Goal: Transaction & Acquisition: Purchase product/service

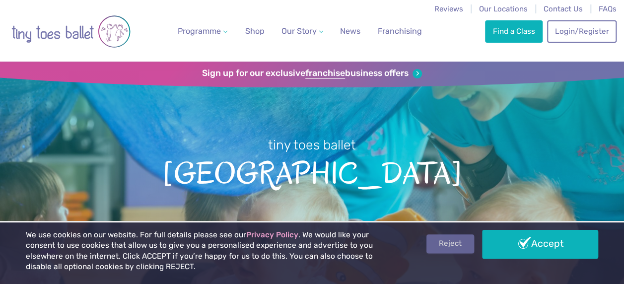
click at [458, 248] on link "Reject" at bounding box center [450, 243] width 48 height 19
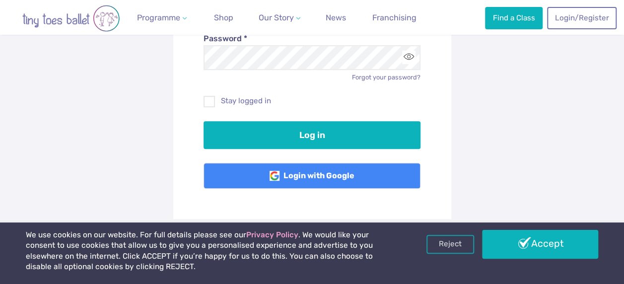
scroll to position [213, 0]
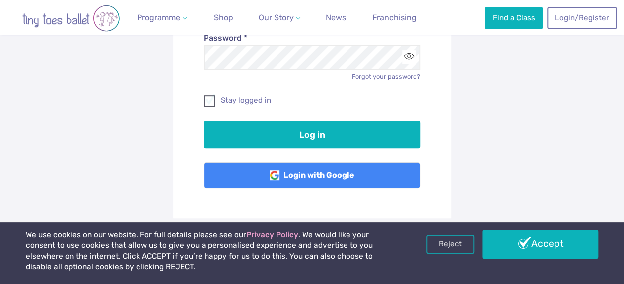
type input "**********"
click at [206, 101] on span at bounding box center [209, 102] width 10 height 9
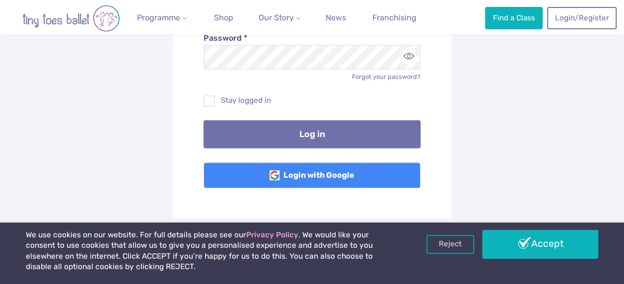
click at [269, 131] on button "Log in" at bounding box center [311, 134] width 217 height 28
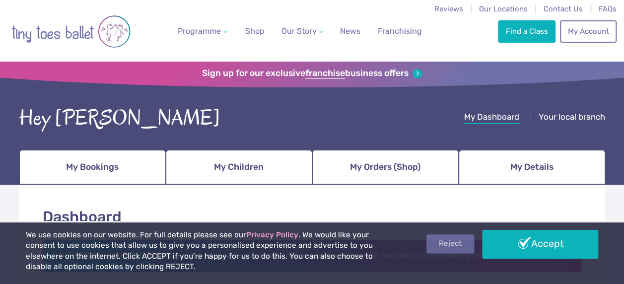
click at [457, 243] on link "Reject" at bounding box center [450, 243] width 48 height 19
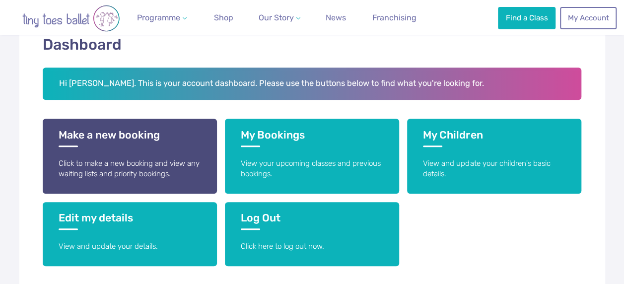
scroll to position [173, 0]
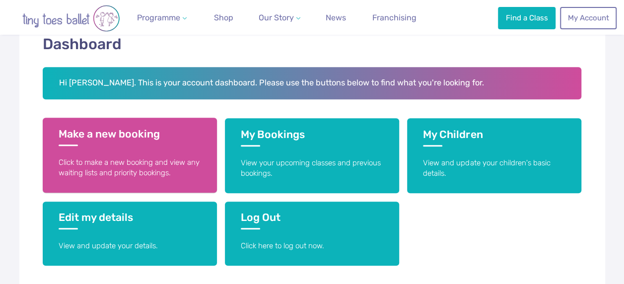
click at [99, 145] on h3 "Make a new booking" at bounding box center [130, 137] width 142 height 18
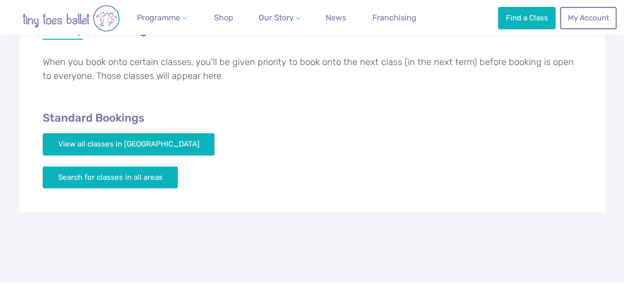
scroll to position [225, 0]
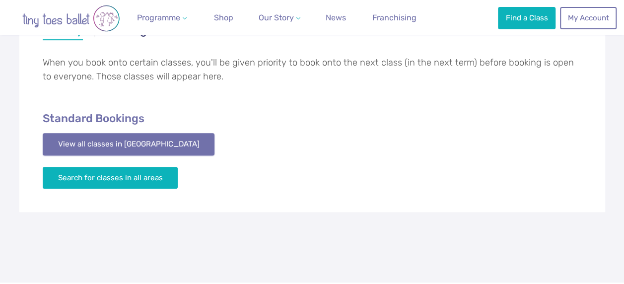
click at [154, 142] on link "View all classes in Cambridge" at bounding box center [129, 144] width 172 height 22
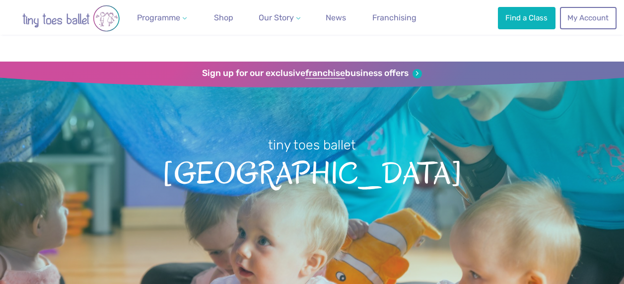
scroll to position [1614, 0]
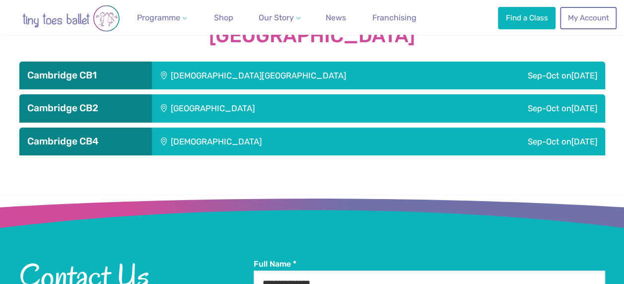
click at [216, 77] on div "St Matthew's Church" at bounding box center [311, 76] width 318 height 28
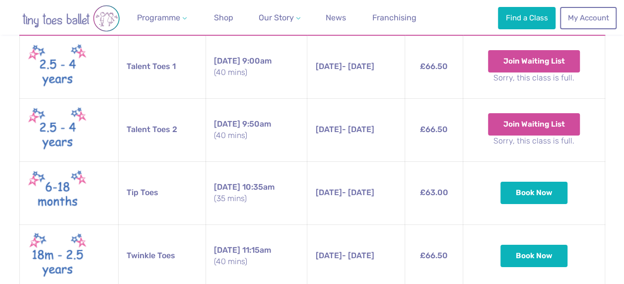
scroll to position [1745, 0]
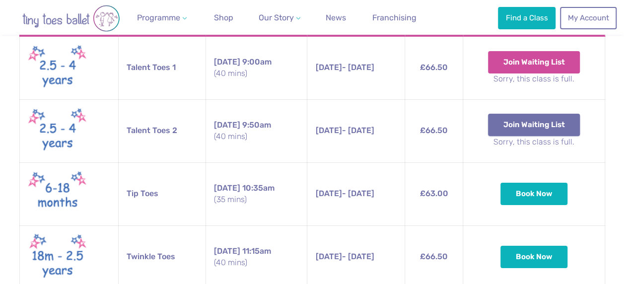
click at [557, 128] on button "Join Waiting List" at bounding box center [534, 125] width 92 height 22
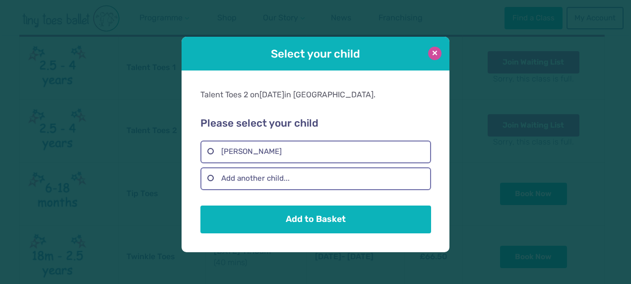
click at [434, 52] on button at bounding box center [434, 53] width 13 height 13
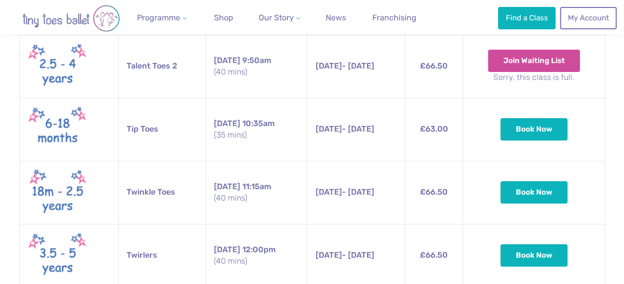
scroll to position [1801, 0]
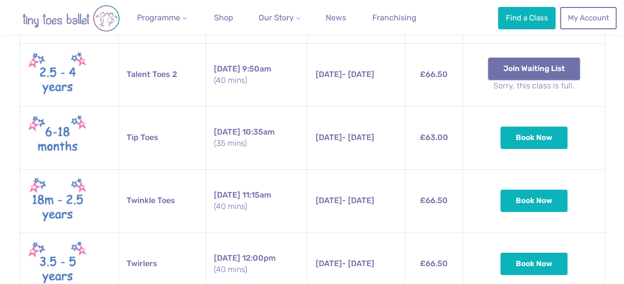
click at [529, 63] on button "Join Waiting List" at bounding box center [534, 69] width 92 height 22
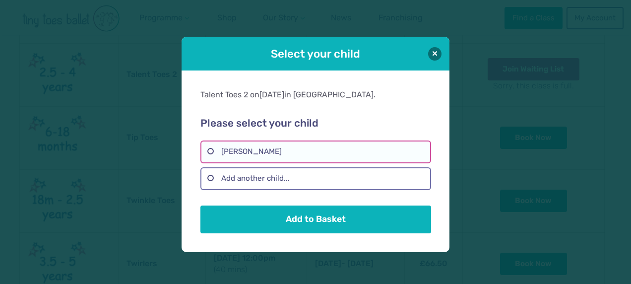
click at [249, 153] on label "[PERSON_NAME]" at bounding box center [315, 151] width 230 height 23
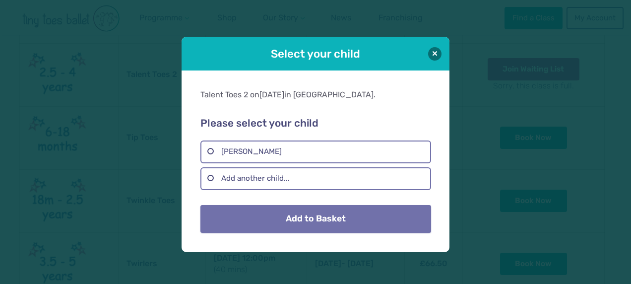
click at [327, 221] on button "Add to Basket" at bounding box center [315, 219] width 230 height 28
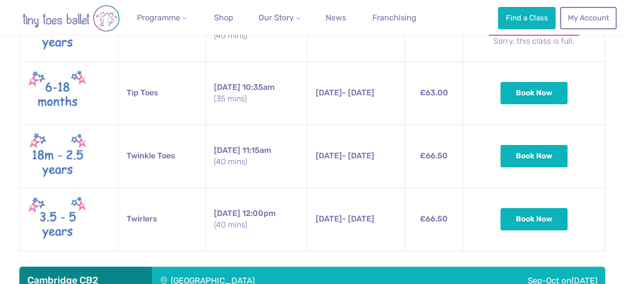
scroll to position [1846, 0]
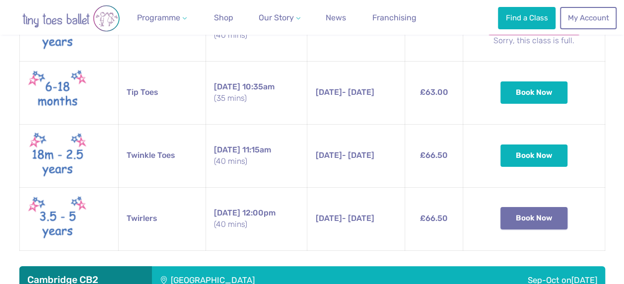
click at [536, 217] on button "Book Now" at bounding box center [533, 218] width 67 height 22
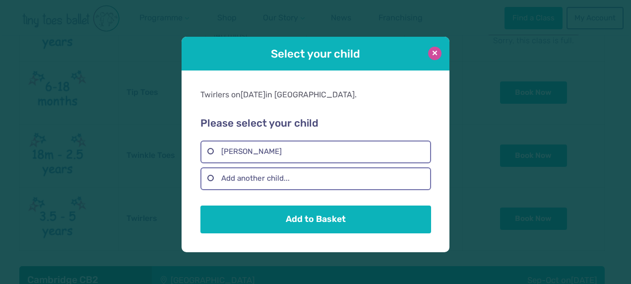
click at [435, 54] on button at bounding box center [434, 53] width 13 height 13
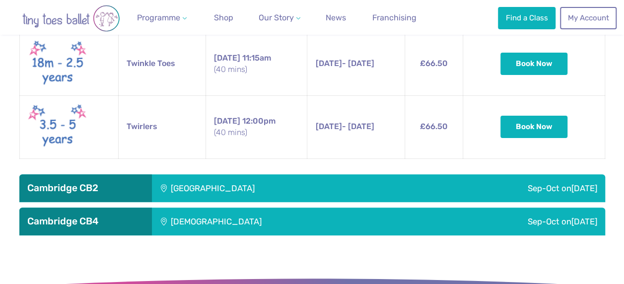
scroll to position [1939, 0]
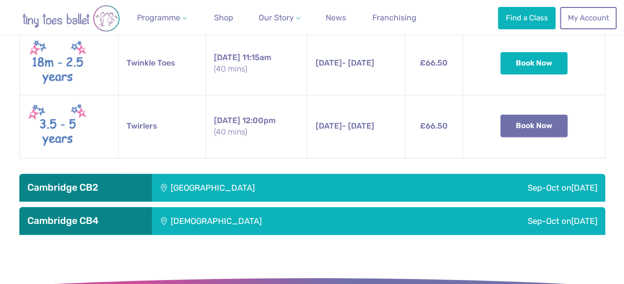
click at [538, 130] on button "Book Now" at bounding box center [533, 126] width 67 height 22
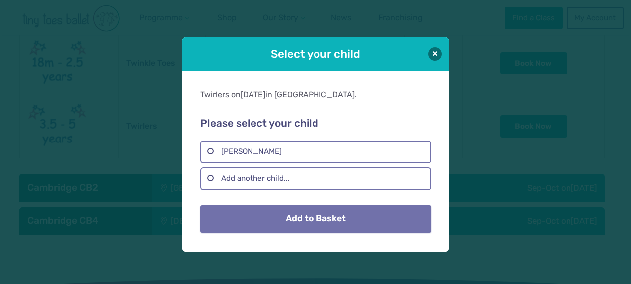
click at [301, 229] on button "Add to Basket" at bounding box center [315, 219] width 230 height 28
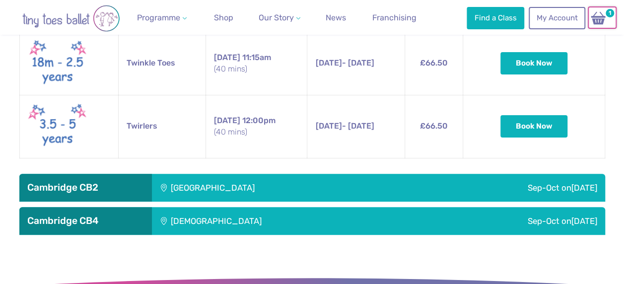
click at [602, 13] on img at bounding box center [598, 18] width 19 height 14
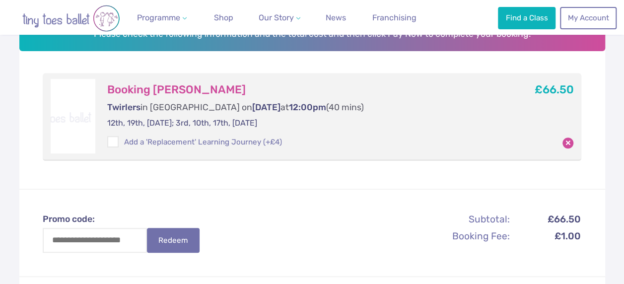
scroll to position [168, 0]
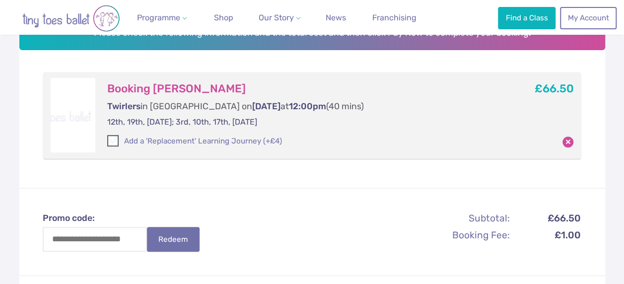
drag, startPoint x: 226, startPoint y: 139, endPoint x: 215, endPoint y: 141, distance: 11.1
drag, startPoint x: 215, startPoint y: 141, endPoint x: 202, endPoint y: 143, distance: 13.1
click at [202, 143] on label "Add a 'Replacement' Learning Journey (+£4)" at bounding box center [194, 141] width 175 height 10
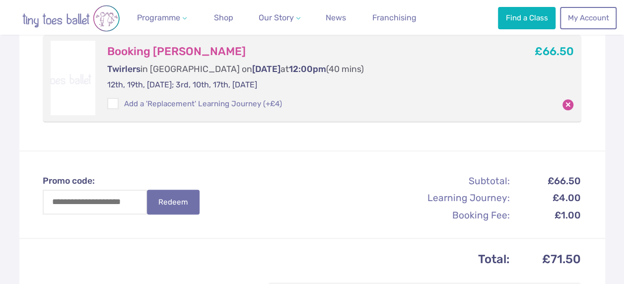
scroll to position [216, 0]
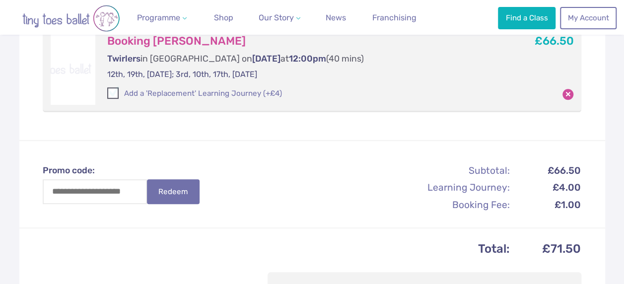
click at [115, 92] on span at bounding box center [113, 94] width 10 height 9
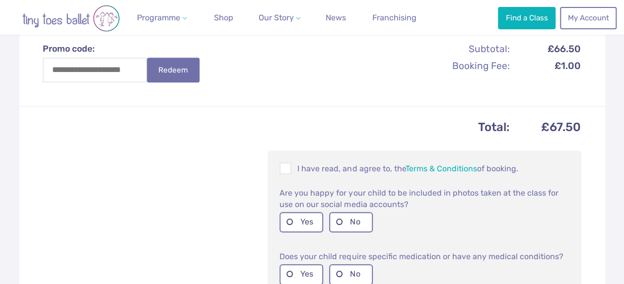
scroll to position [328, 0]
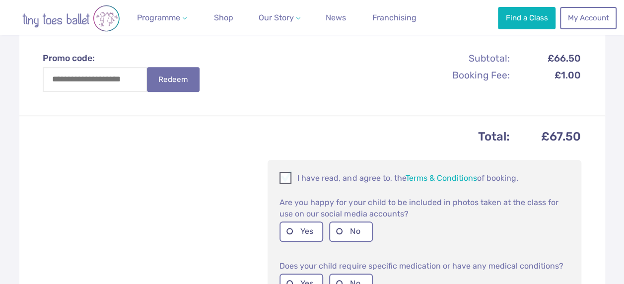
click at [287, 179] on span at bounding box center [285, 179] width 11 height 9
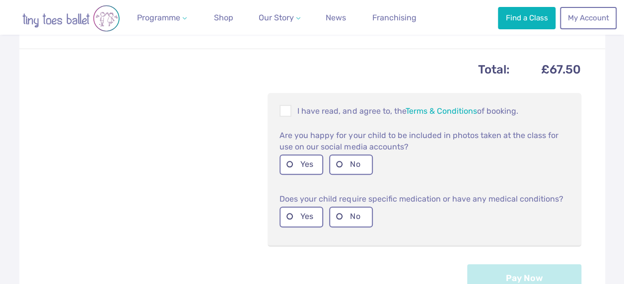
scroll to position [402, 0]
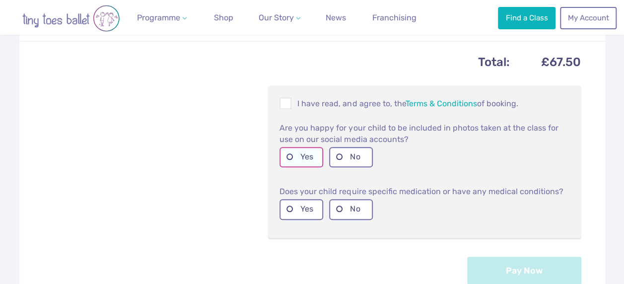
click at [306, 153] on label "Yes" at bounding box center [301, 157] width 44 height 20
click at [344, 211] on label "No" at bounding box center [351, 209] width 44 height 20
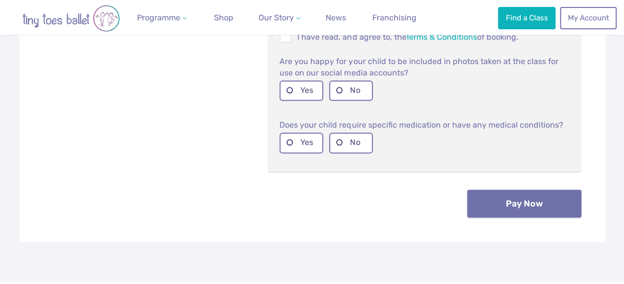
scroll to position [471, 0]
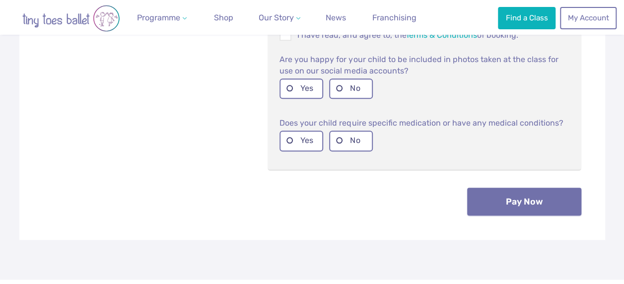
click at [535, 196] on button "Pay Now" at bounding box center [524, 202] width 114 height 28
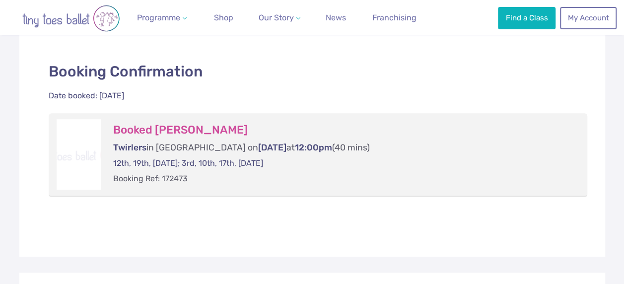
scroll to position [214, 0]
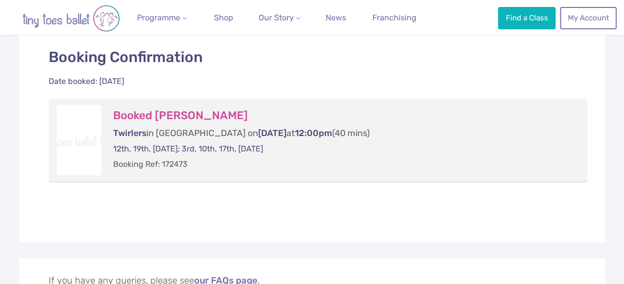
click at [150, 120] on h3 "Booked [PERSON_NAME]" at bounding box center [340, 116] width 455 height 14
click at [76, 143] on div at bounding box center [79, 140] width 45 height 70
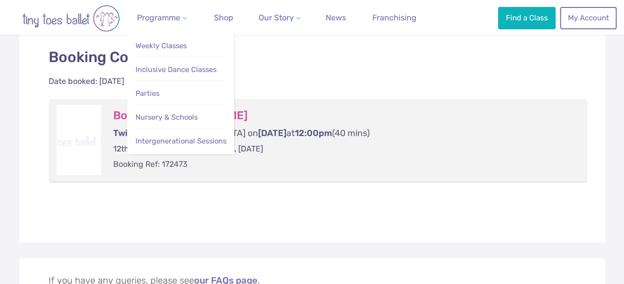
click at [192, 13] on li "Programme Weekly Classes Inclusive Dance Classes Parties Nursery & Schools Inte…" at bounding box center [161, 17] width 83 height 35
click at [169, 47] on span "Weekly Classes" at bounding box center [160, 45] width 51 height 9
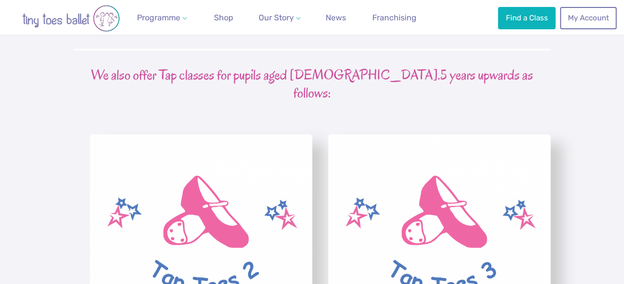
scroll to position [2386, 0]
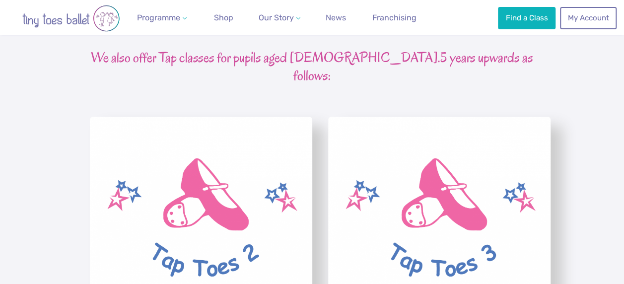
click at [210, 152] on img "View full-size image" at bounding box center [201, 207] width 222 height 181
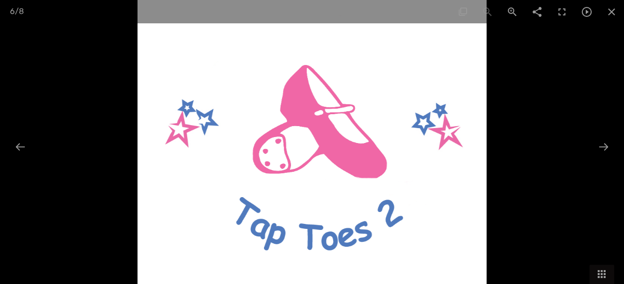
scroll to position [2542, 0]
click at [610, 15] on span at bounding box center [611, 11] width 25 height 23
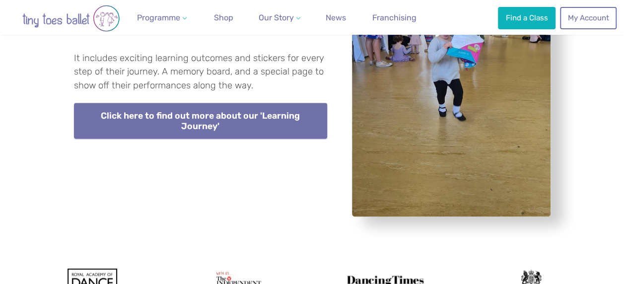
scroll to position [2798, 0]
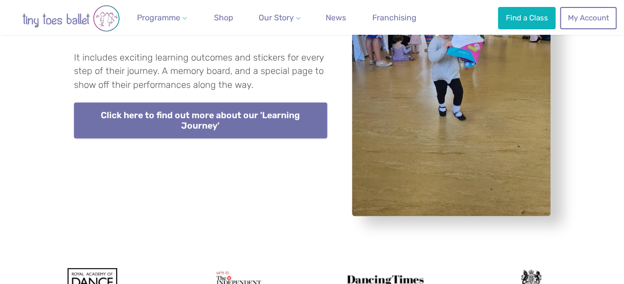
click at [248, 102] on link "Click here to find out more about our 'Learning Journey'" at bounding box center [200, 120] width 253 height 36
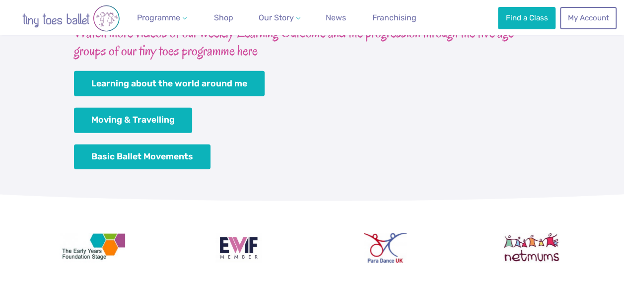
scroll to position [1428, 0]
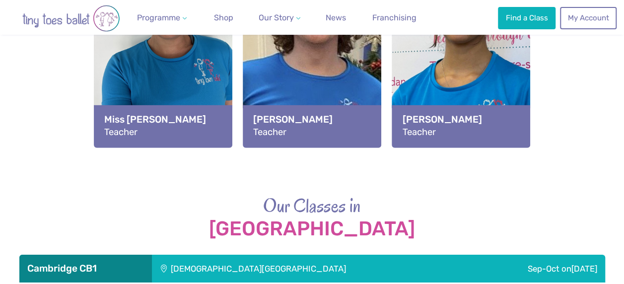
scroll to position [1422, 0]
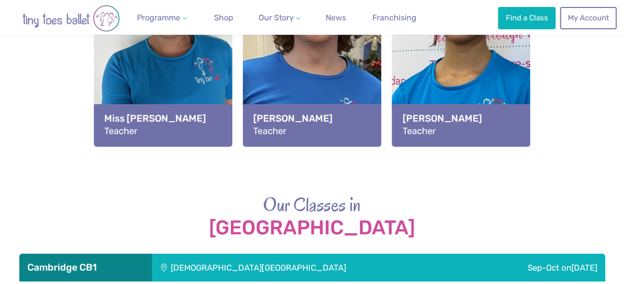
click at [434, 101] on div "View full-size image" at bounding box center [461, 17] width 138 height 182
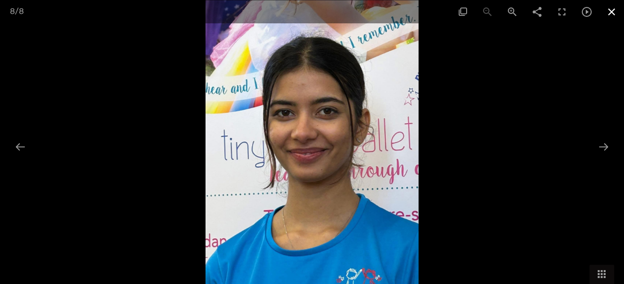
click at [610, 9] on span at bounding box center [611, 11] width 25 height 23
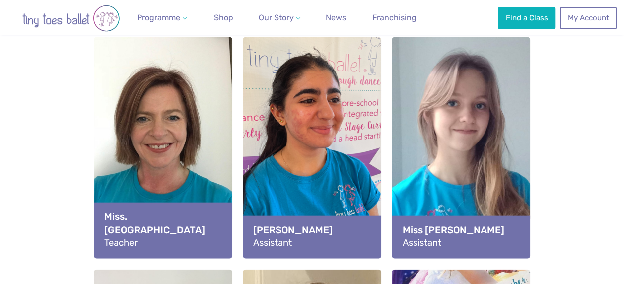
scroll to position [1077, 0]
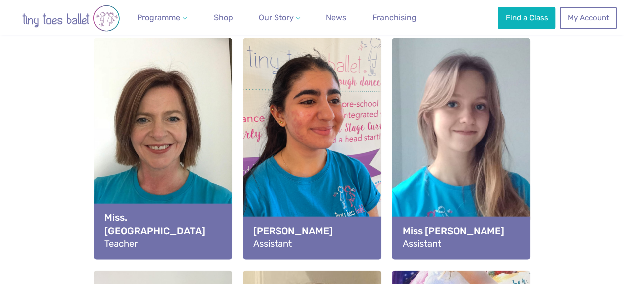
click at [397, 262] on li "Miss [PERSON_NAME] Assistant" at bounding box center [461, 149] width 149 height 232
click at [434, 235] on strong "Miss [PERSON_NAME]" at bounding box center [461, 230] width 118 height 13
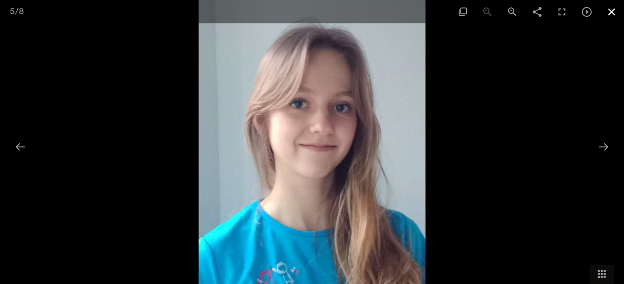
click at [611, 13] on span at bounding box center [611, 11] width 25 height 23
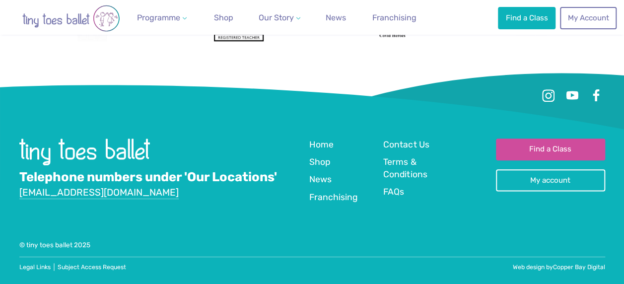
scroll to position [2400, 0]
